Goal: Information Seeking & Learning: Learn about a topic

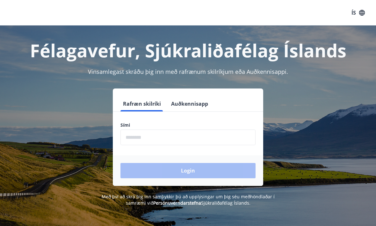
click at [139, 127] on label "Sími" at bounding box center [188, 125] width 135 height 6
click at [132, 136] on input "phone" at bounding box center [188, 138] width 135 height 16
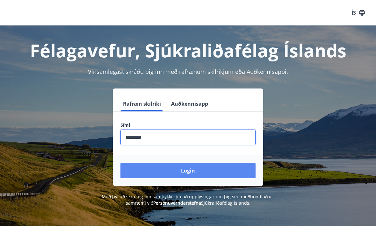
type input "********"
click at [190, 173] on button "Login" at bounding box center [188, 170] width 135 height 15
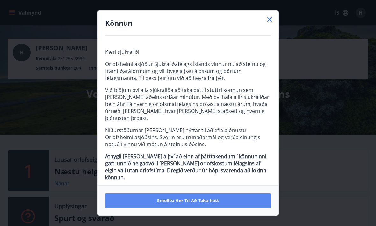
click at [196, 198] on span "Smelltu hér til að taka þátt" at bounding box center [188, 201] width 62 height 6
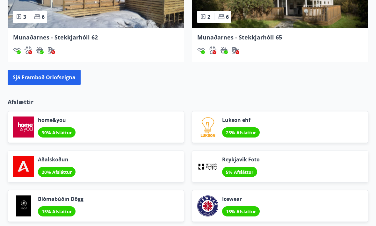
scroll to position [642, 0]
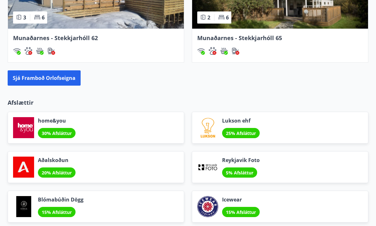
click at [19, 105] on div "home&you 30% Afsláttur" at bounding box center [92, 124] width 184 height 40
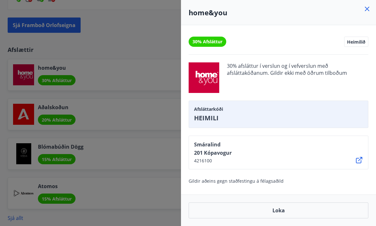
scroll to position [749, 0]
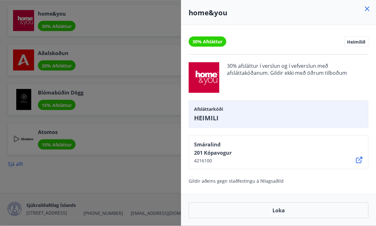
click at [366, 9] on icon at bounding box center [368, 9] width 8 height 8
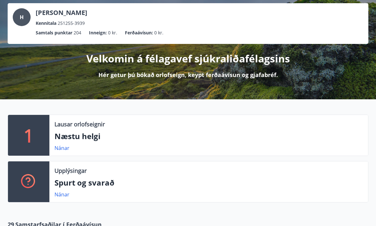
scroll to position [0, 0]
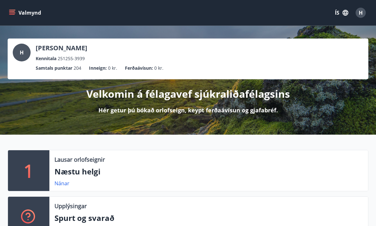
click at [86, 56] on div "Kennitala 251255-3939" at bounding box center [62, 58] width 52 height 7
click at [176, 109] on p "Hér getur þú bókað orlofseign, keypt ferðaávísun og gjafabréf." at bounding box center [189, 110] width 180 height 8
click at [14, 13] on icon "menu" at bounding box center [12, 13] width 6 height 6
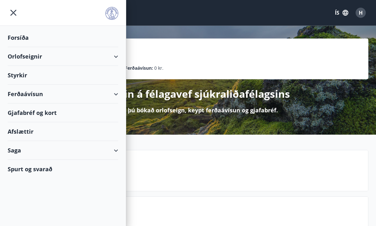
click at [40, 132] on div "Afslættir" at bounding box center [63, 131] width 111 height 19
